Goal: Use online tool/utility: Use online tool/utility

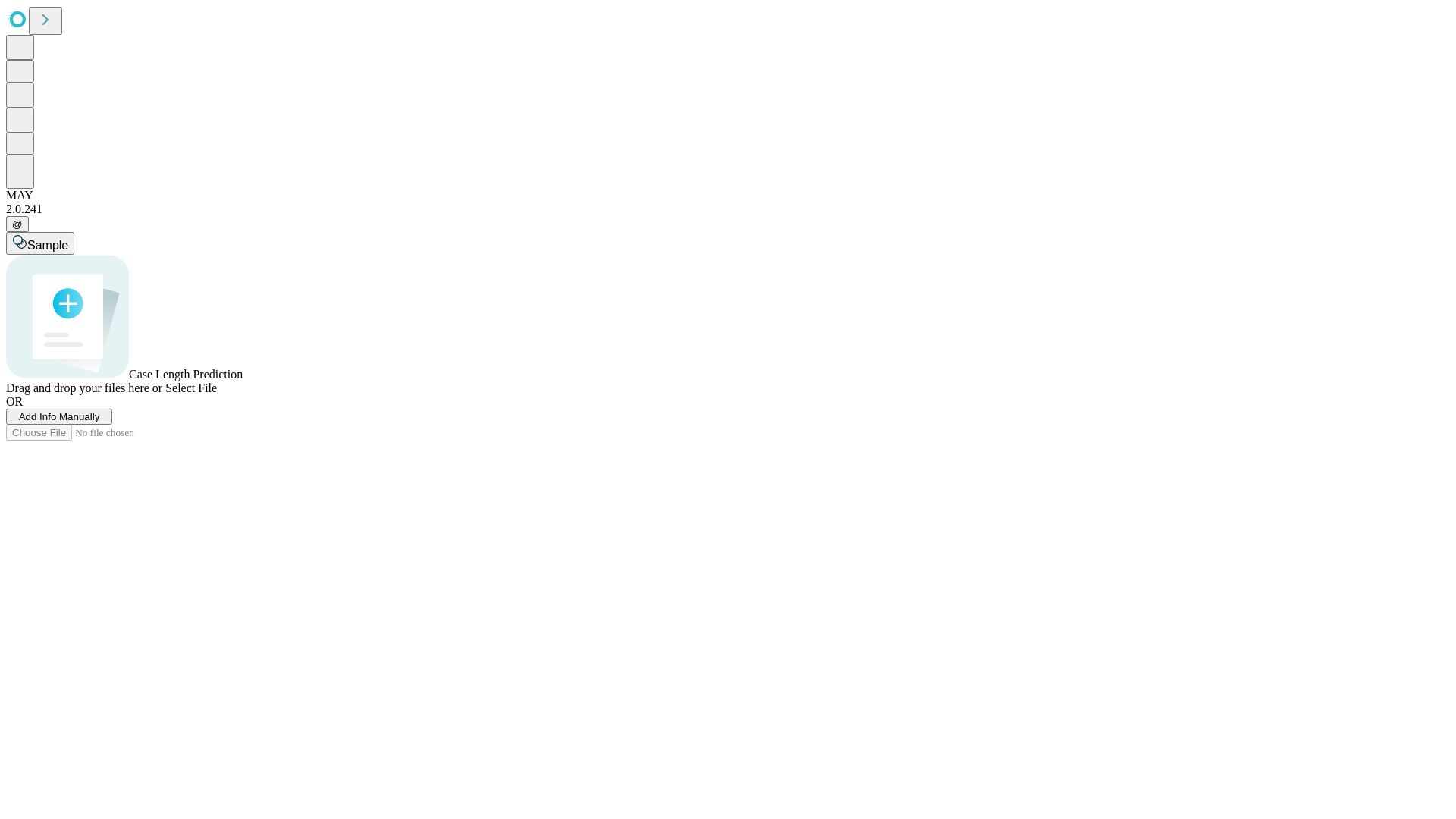
click at [217, 394] on span "Select File" at bounding box center [191, 388] width 52 height 13
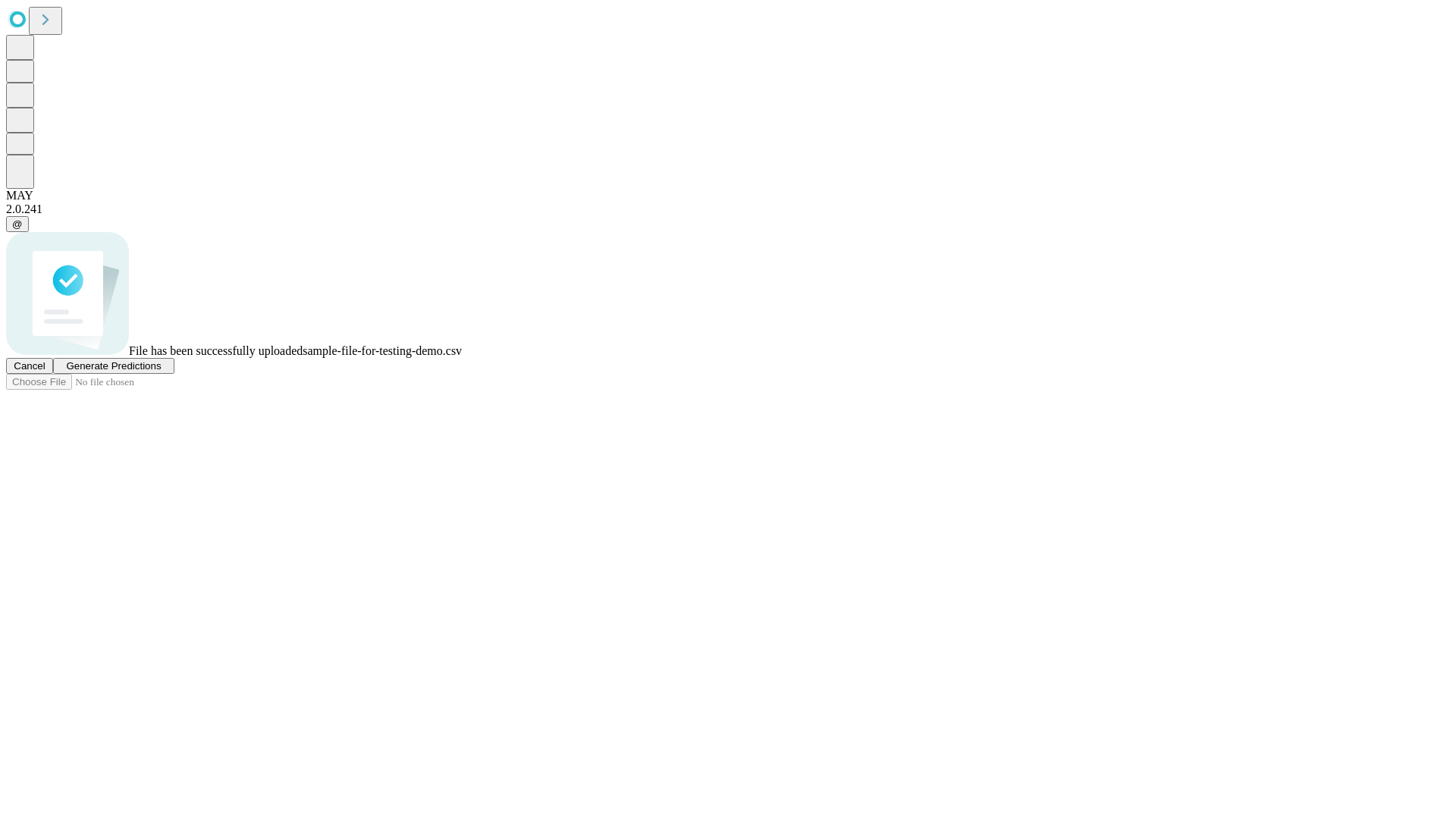
click at [161, 372] on span "Generate Predictions" at bounding box center [113, 366] width 95 height 11
